Goal: Book appointment/travel/reservation

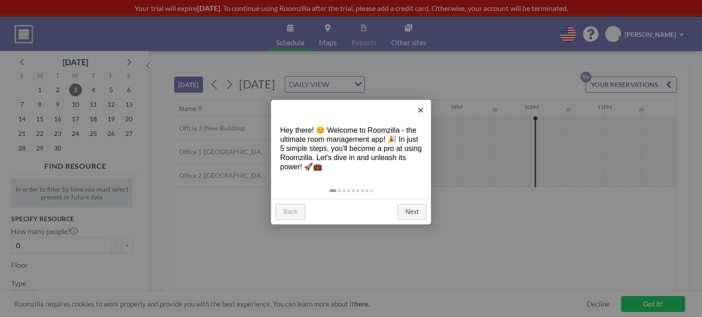
scroll to position [0, 1408]
click at [417, 111] on link "×" at bounding box center [420, 110] width 21 height 21
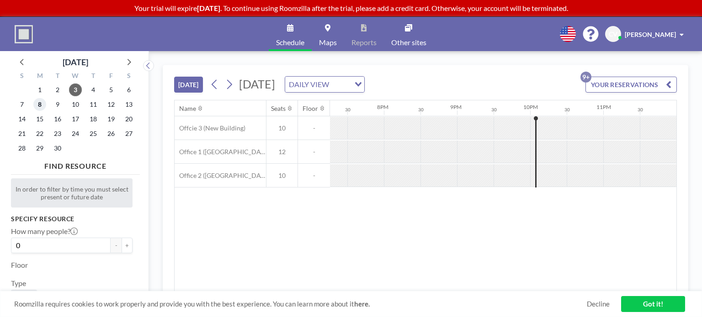
click at [42, 105] on span "8" at bounding box center [39, 104] width 13 height 13
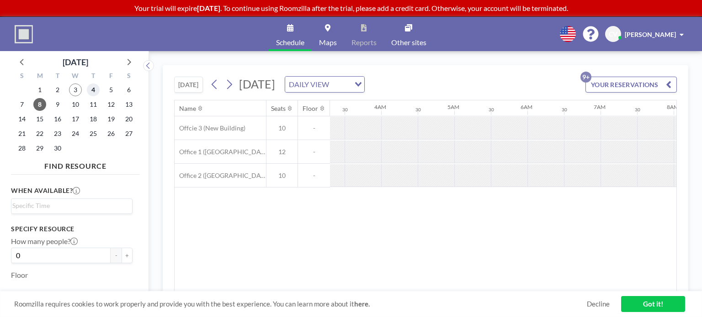
scroll to position [0, 504]
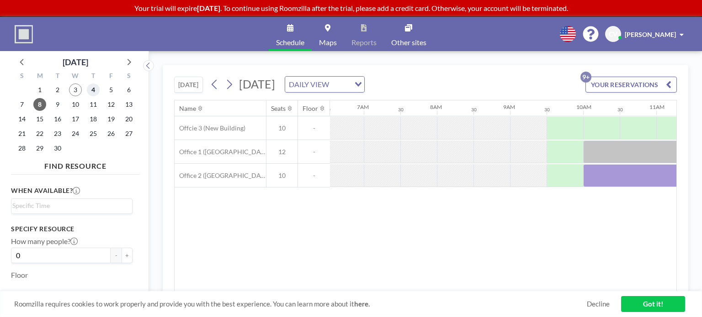
click at [92, 93] on span "4" at bounding box center [93, 90] width 13 height 13
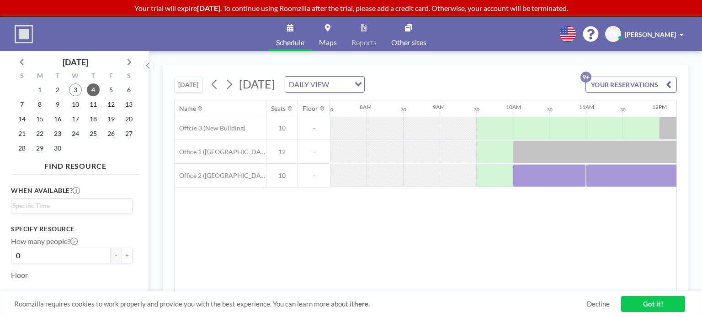
click at [403, 139] on div at bounding box center [421, 128] width 37 height 22
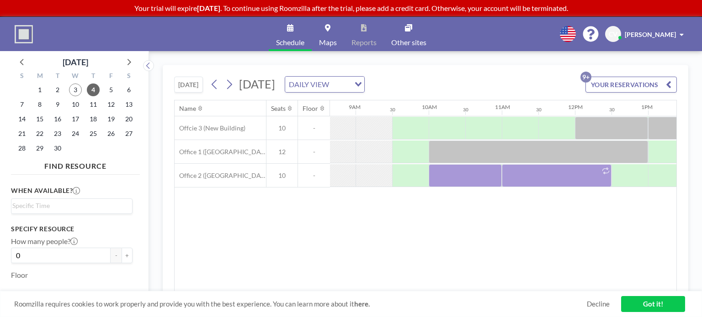
scroll to position [0, 633]
click at [38, 106] on span "8" at bounding box center [39, 104] width 13 height 13
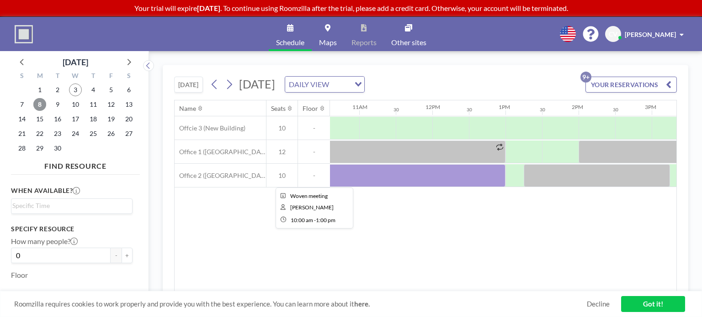
scroll to position [0, 774]
click at [55, 107] on span "9" at bounding box center [57, 104] width 13 height 13
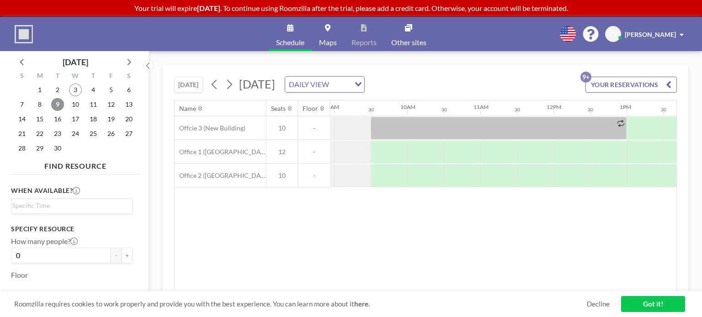
scroll to position [0, 663]
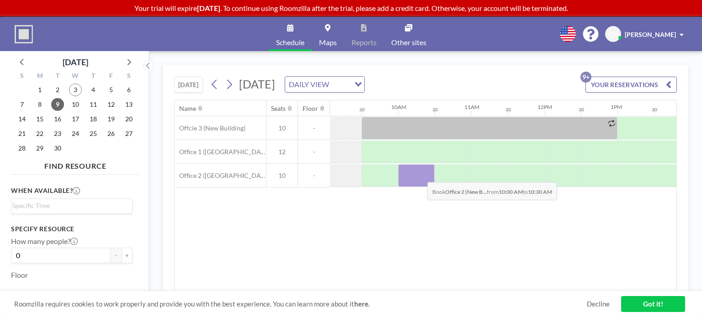
click at [420, 175] on div at bounding box center [416, 175] width 37 height 23
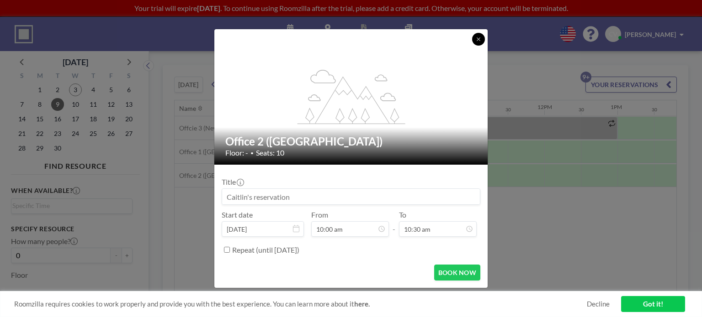
click at [477, 39] on icon at bounding box center [477, 39] width 5 height 5
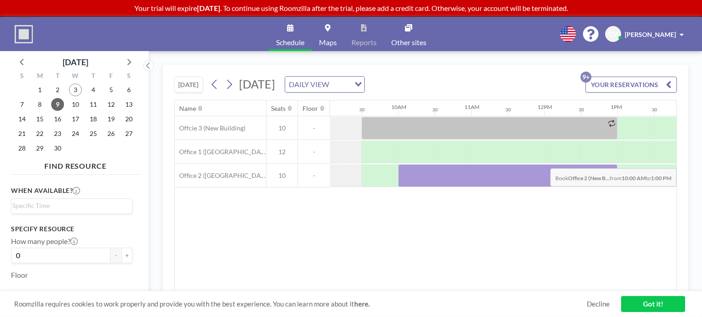
drag, startPoint x: 418, startPoint y: 169, endPoint x: 609, endPoint y: 161, distance: 191.5
click at [609, 161] on div "Offcie 3 (New Building) 10 - Office 1 (New Building) 12 - Office 2 (New Buildin…" at bounding box center [466, 151] width 1909 height 71
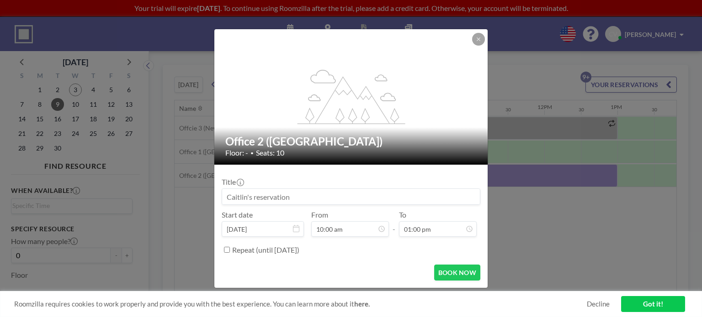
click at [272, 195] on input at bounding box center [351, 197] width 258 height 16
click at [327, 199] on input "Woven Program Development meeting" at bounding box center [351, 197] width 258 height 16
type input "Woven Program Development Meeting"
click at [460, 270] on button "BOOK NOW" at bounding box center [457, 273] width 46 height 16
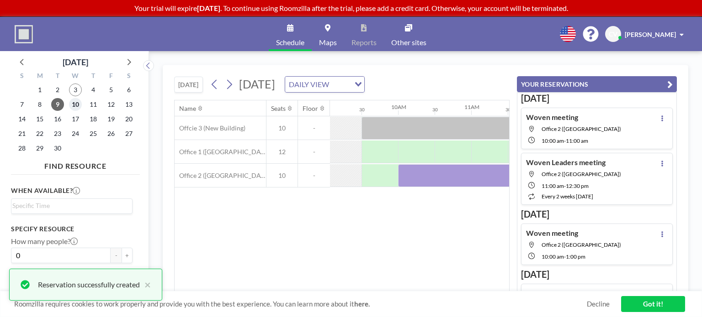
click at [77, 106] on span "10" at bounding box center [75, 104] width 13 height 13
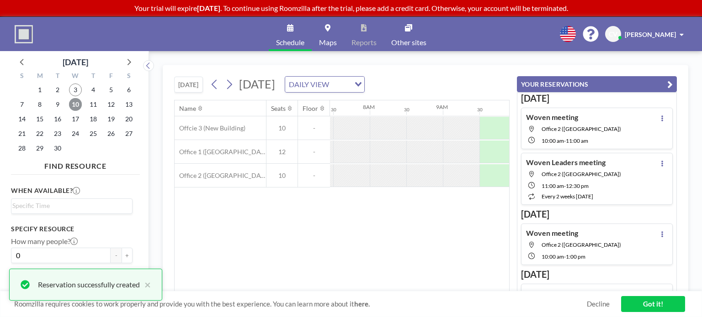
scroll to position [0, 548]
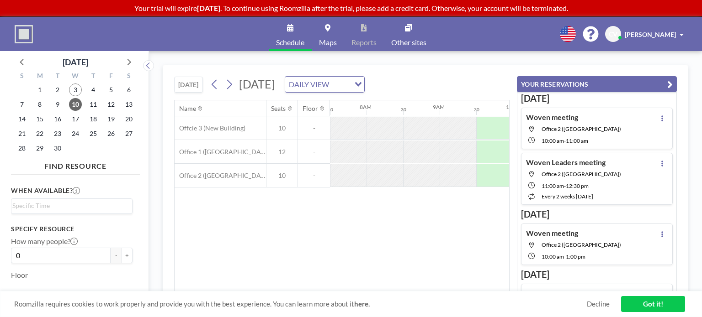
click at [477, 217] on div "Name Seats Floor 12AM 30 1AM 30 2AM 30 3AM 30 4AM 30 5AM 30 6AM 30 7AM 30 8AM 3…" at bounding box center [341, 195] width 334 height 191
click at [672, 87] on icon "button" at bounding box center [669, 84] width 5 height 11
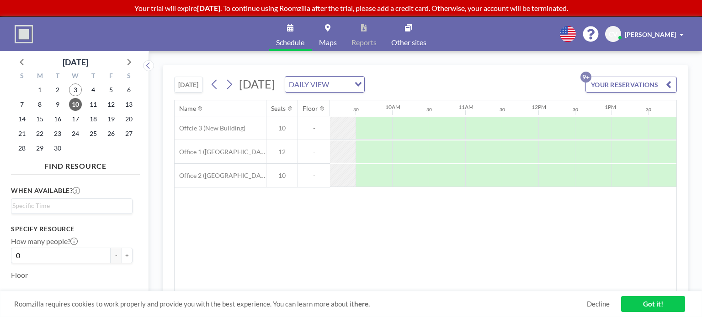
scroll to position [0, 668]
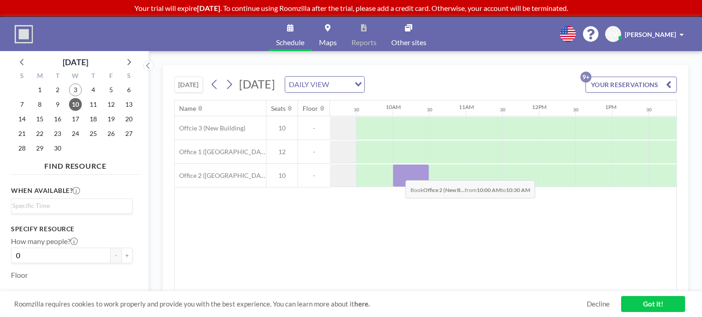
click at [398, 173] on div at bounding box center [410, 175] width 37 height 23
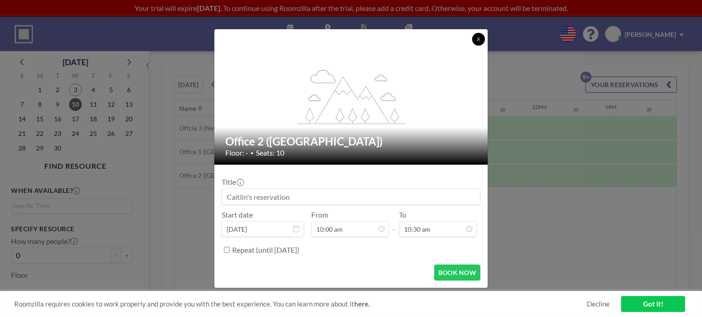
click at [480, 43] on button at bounding box center [478, 39] width 13 height 13
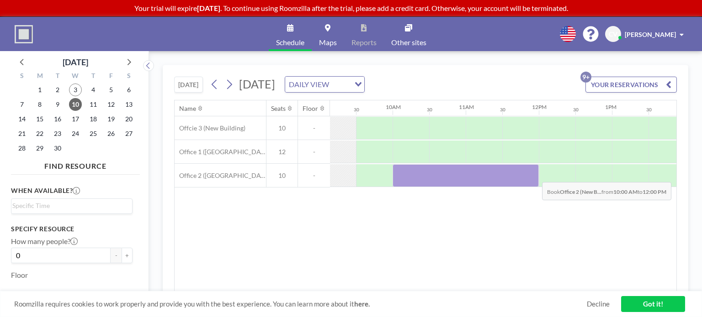
drag, startPoint x: 406, startPoint y: 169, endPoint x: 534, endPoint y: 175, distance: 128.9
click at [534, 175] on div at bounding box center [465, 175] width 146 height 23
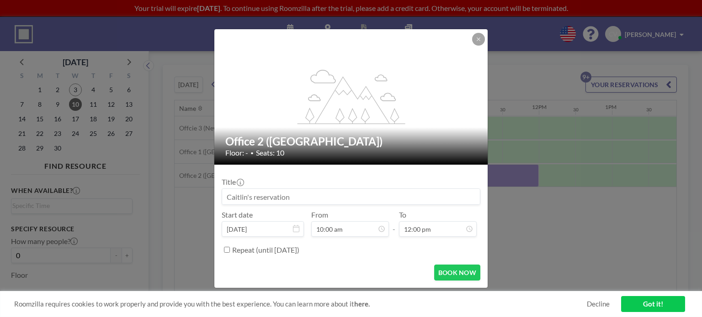
click at [334, 199] on input at bounding box center [351, 197] width 258 height 16
type input "Woven Program Development Meeting"
click at [450, 269] on button "BOOK NOW" at bounding box center [457, 273] width 46 height 16
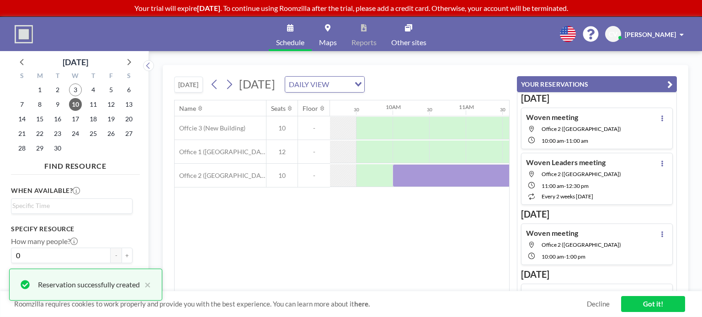
click at [667, 86] on icon "button" at bounding box center [669, 84] width 5 height 11
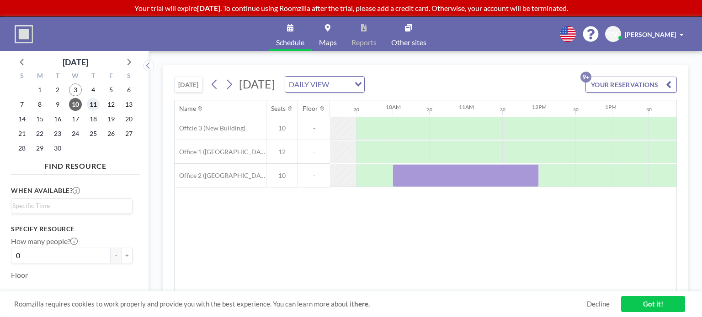
click at [91, 106] on span "11" at bounding box center [93, 104] width 13 height 13
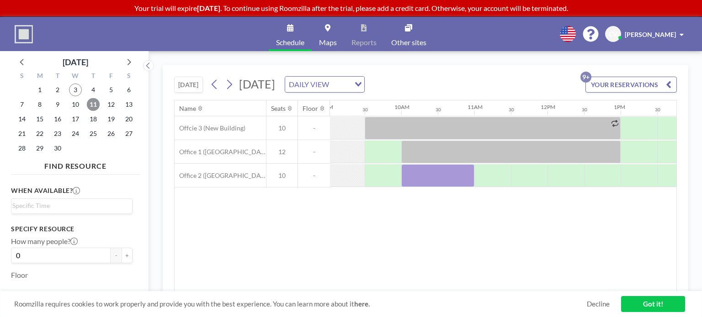
scroll to position [0, 683]
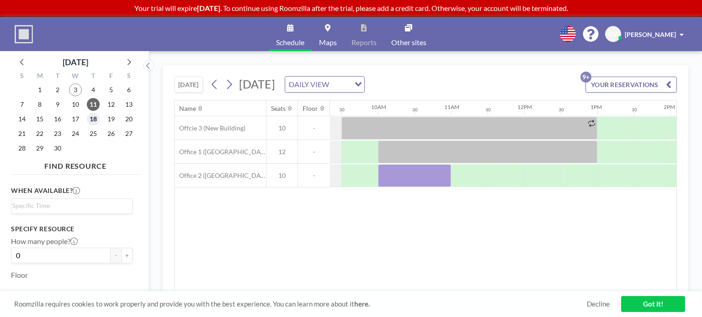
click at [91, 118] on span "18" at bounding box center [93, 119] width 13 height 13
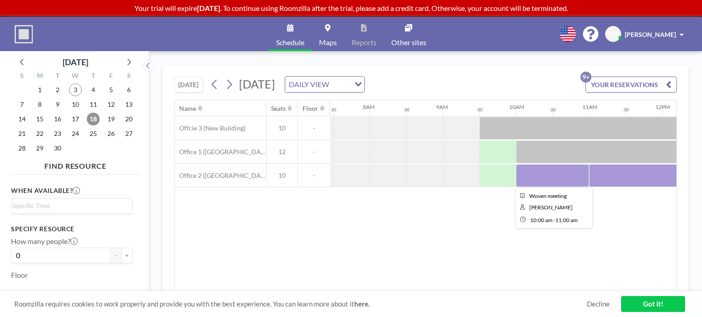
scroll to position [0, 548]
click at [95, 134] on span "25" at bounding box center [93, 133] width 13 height 13
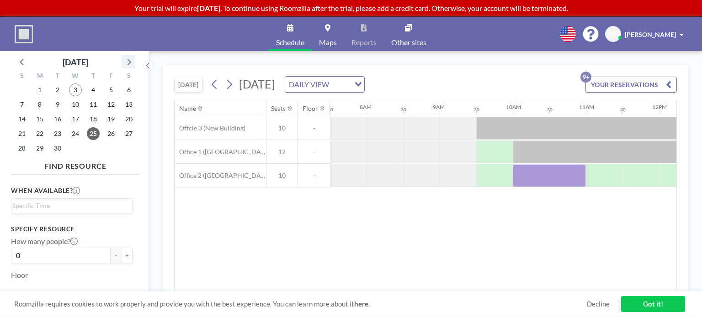
click at [126, 65] on icon at bounding box center [128, 62] width 12 height 12
click at [95, 89] on span "2" at bounding box center [93, 90] width 13 height 13
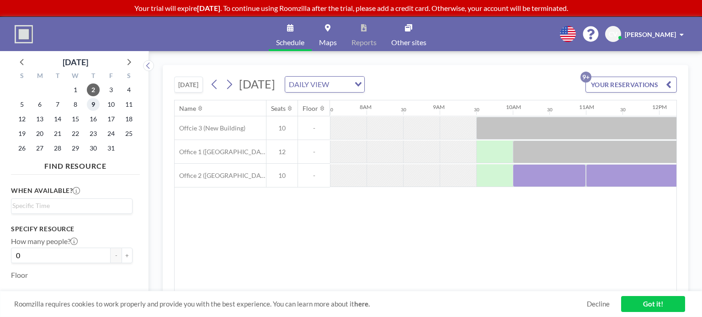
click at [96, 109] on span "9" at bounding box center [93, 104] width 13 height 13
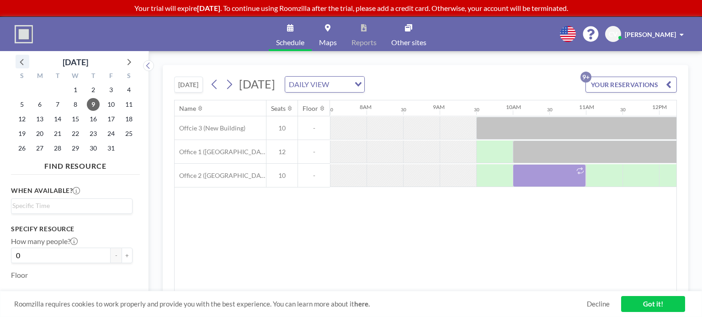
click at [20, 58] on icon at bounding box center [22, 62] width 12 height 12
click at [100, 105] on div "11" at bounding box center [93, 104] width 18 height 15
click at [78, 105] on span "10" at bounding box center [75, 104] width 13 height 13
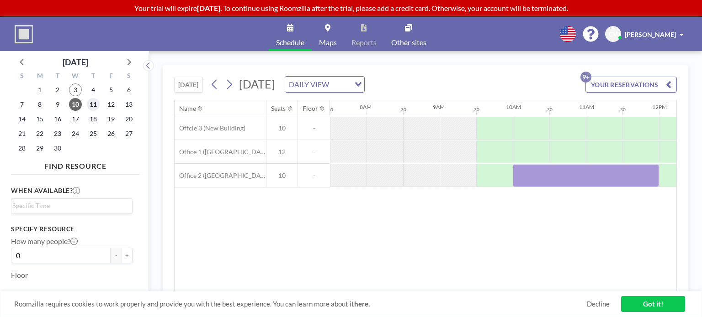
click at [95, 108] on span "11" at bounding box center [93, 104] width 13 height 13
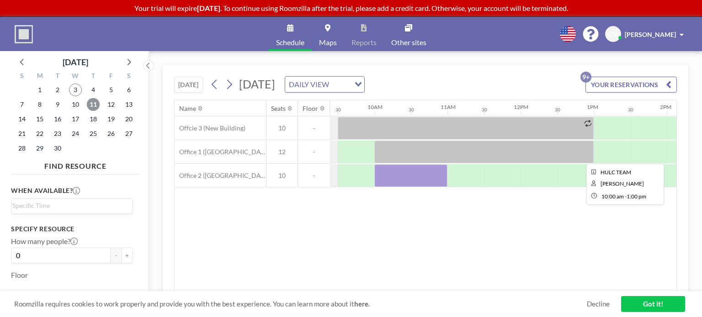
scroll to position [0, 692]
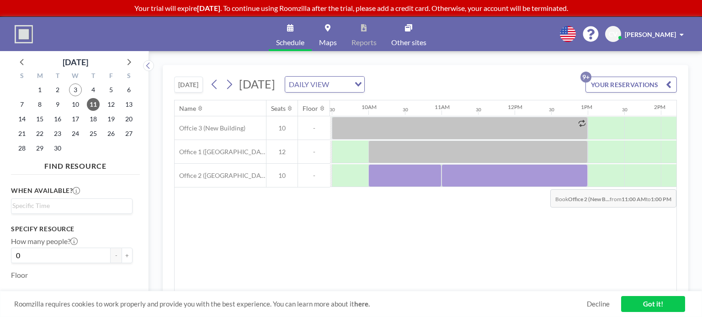
drag, startPoint x: 459, startPoint y: 180, endPoint x: 570, endPoint y: 182, distance: 111.0
click at [570, 182] on div at bounding box center [514, 175] width 146 height 23
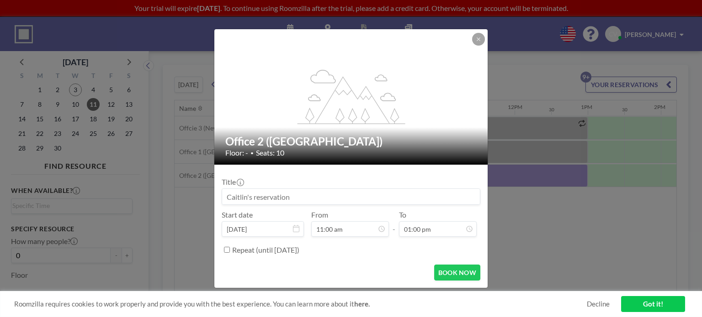
click at [274, 195] on input at bounding box center [351, 197] width 258 height 16
type input "W"
paste input "Woven Program Development Meeting"
type input "Woven Program Development Meeting"
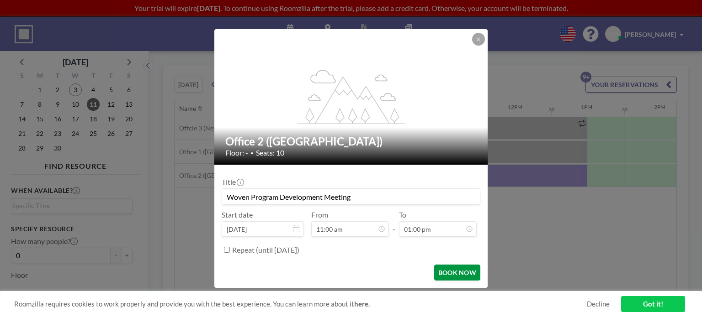
click at [450, 269] on button "BOOK NOW" at bounding box center [457, 273] width 46 height 16
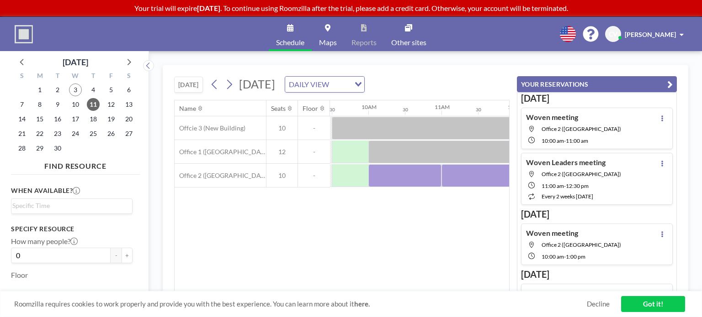
click at [667, 87] on icon "button" at bounding box center [669, 84] width 5 height 11
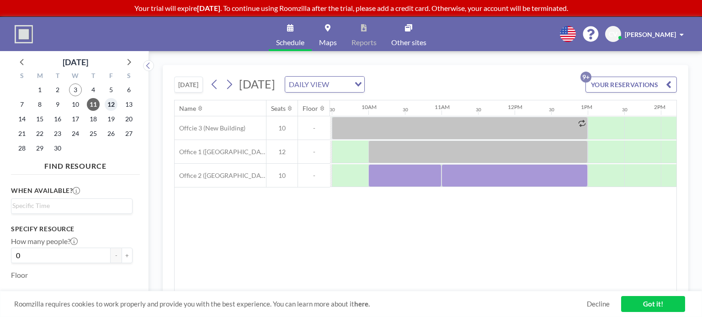
click at [111, 104] on span "12" at bounding box center [111, 104] width 13 height 13
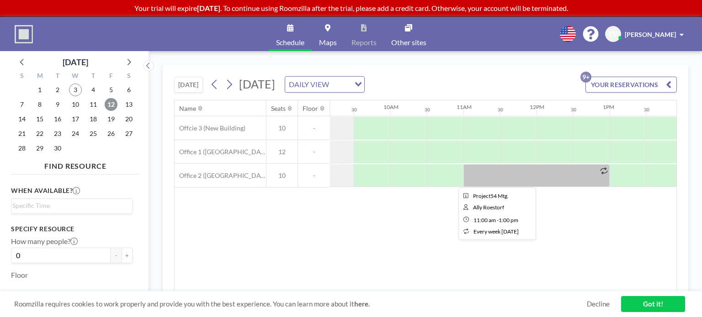
scroll to position [0, 670]
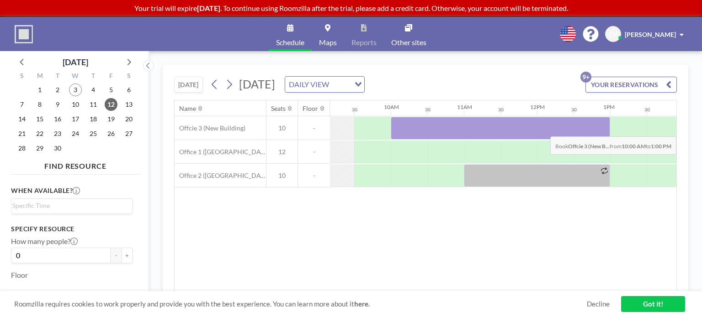
drag, startPoint x: 408, startPoint y: 125, endPoint x: 590, endPoint y: 129, distance: 181.8
click at [590, 129] on div at bounding box center [499, 128] width 219 height 23
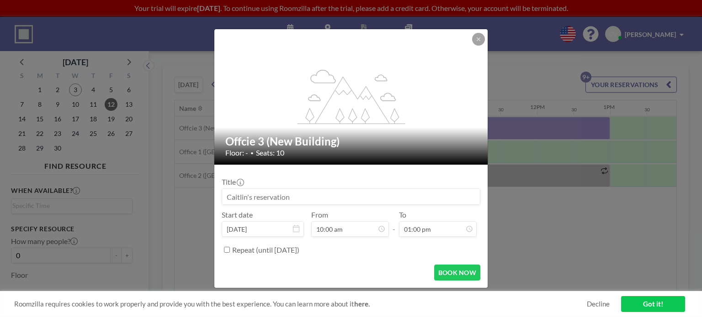
click at [269, 197] on input at bounding box center [351, 197] width 258 height 16
paste input "Woven Program Development Meeting"
type input "Woven Program Development Meeting"
click at [446, 274] on button "BOOK NOW" at bounding box center [457, 273] width 46 height 16
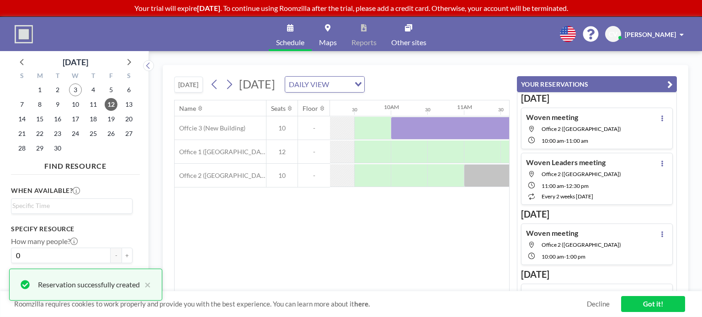
click at [670, 84] on icon "button" at bounding box center [669, 84] width 5 height 11
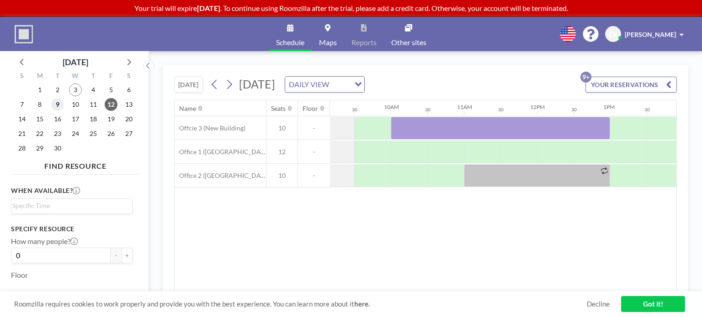
click at [60, 105] on span "9" at bounding box center [57, 104] width 13 height 13
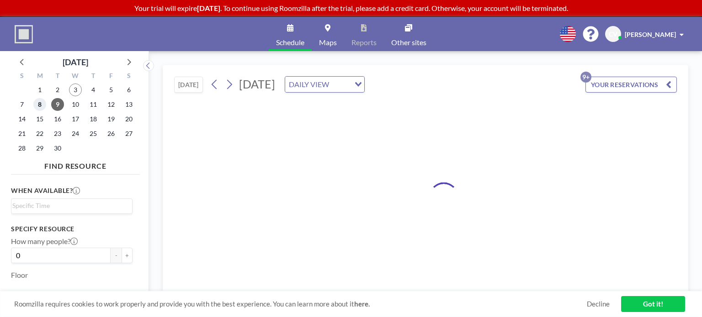
click at [38, 104] on span "8" at bounding box center [39, 104] width 13 height 13
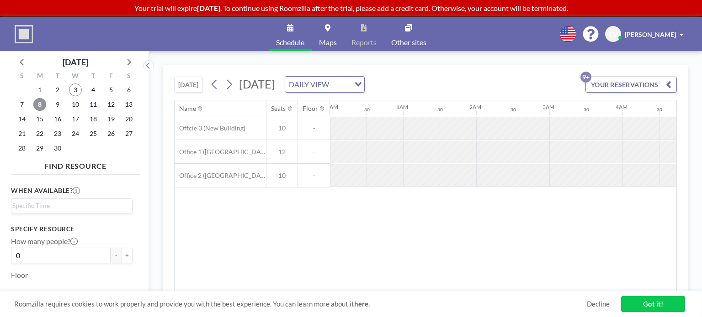
scroll to position [0, 0]
click at [38, 104] on span "8" at bounding box center [39, 104] width 13 height 13
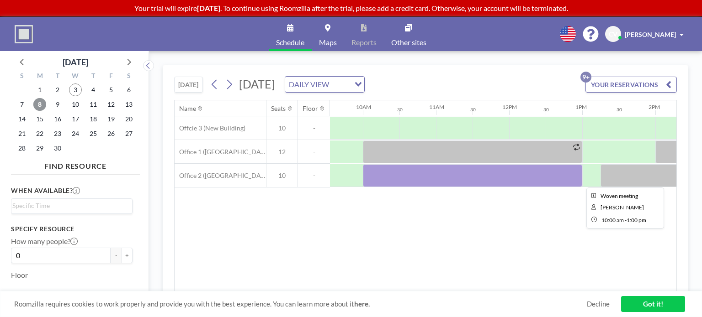
scroll to position [0, 698]
click at [56, 106] on span "9" at bounding box center [57, 104] width 13 height 13
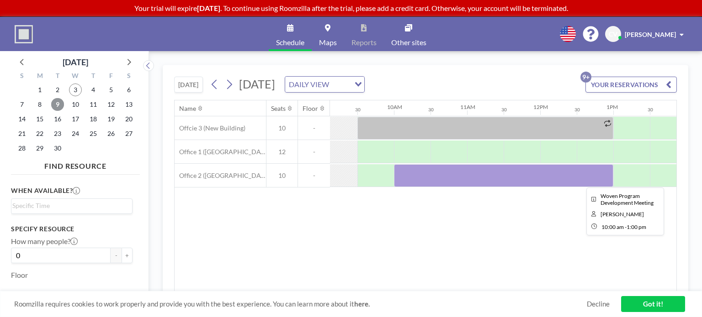
scroll to position [0, 676]
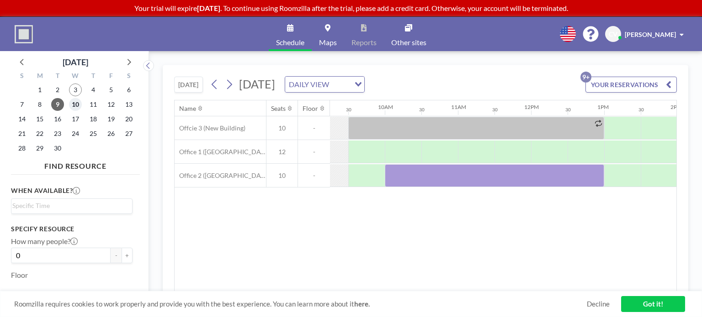
click at [75, 108] on span "10" at bounding box center [75, 104] width 13 height 13
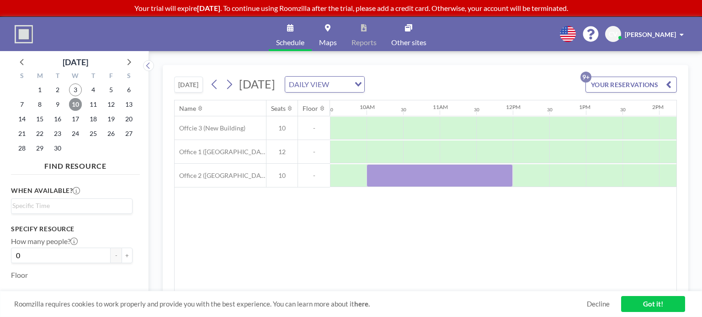
scroll to position [0, 695]
click at [96, 107] on span "11" at bounding box center [93, 104] width 13 height 13
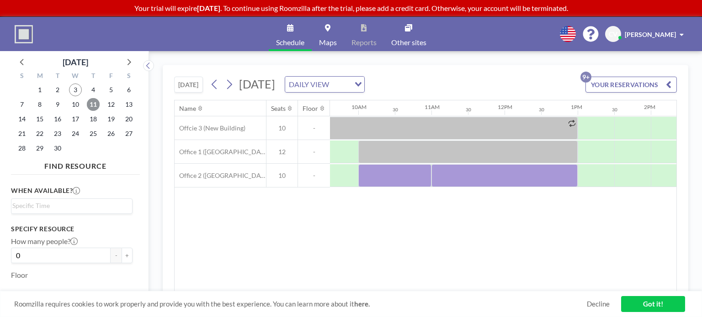
scroll to position [0, 703]
drag, startPoint x: 155, startPoint y: 275, endPoint x: 170, endPoint y: 271, distance: 15.2
click at [155, 275] on div "[DATE] [DATE] DAILY VIEW Loading... YOUR RESERVATIONS 9+ Name Seats Floor 12AM …" at bounding box center [425, 184] width 553 height 266
click at [115, 106] on span "12" at bounding box center [111, 104] width 13 height 13
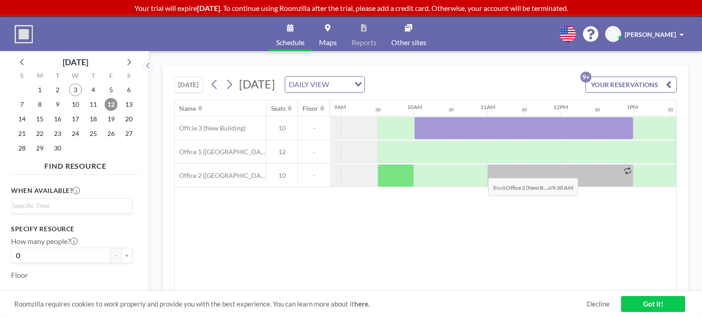
scroll to position [0, 649]
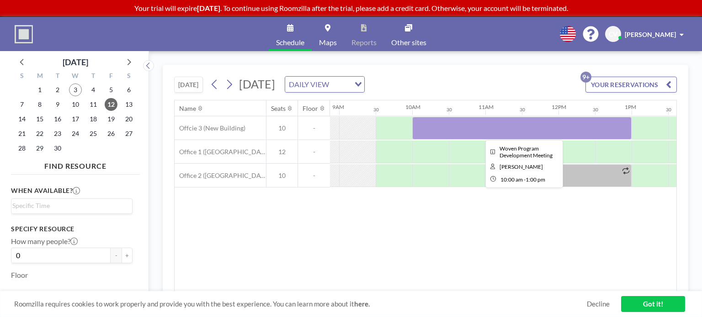
drag, startPoint x: 485, startPoint y: 133, endPoint x: 412, endPoint y: 158, distance: 77.3
click at [392, 191] on div "Name Seats Floor 12AM 30 1AM 30 2AM 30 3AM 30 4AM 30 5AM 30 6AM 30 7AM 30 8AM 3…" at bounding box center [424, 195] width 501 height 191
click at [438, 129] on div at bounding box center [521, 128] width 219 height 23
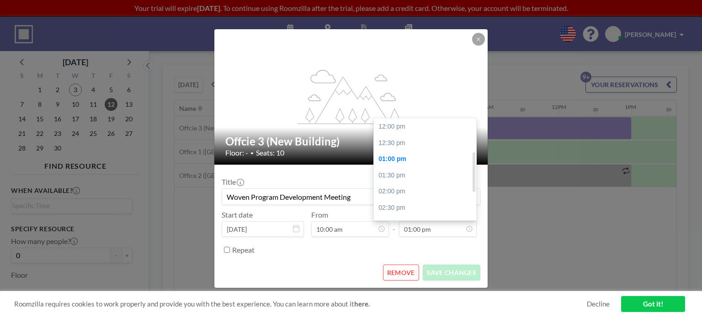
scroll to position [73, 0]
click at [401, 137] on div "12:00 pm" at bounding box center [427, 135] width 107 height 16
type input "12:00 pm"
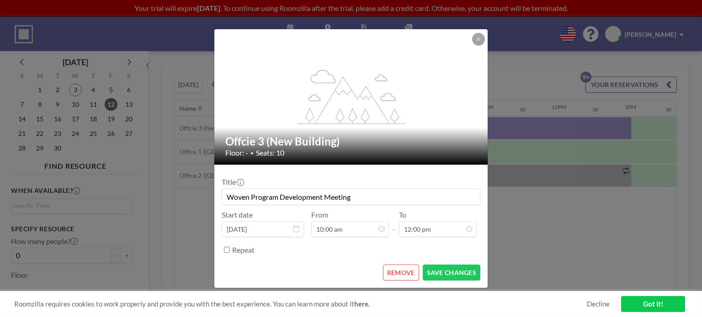
scroll to position [81, 0]
click at [458, 275] on button "SAVE CHANGES" at bounding box center [451, 273] width 58 height 16
